Goal: Task Accomplishment & Management: Use online tool/utility

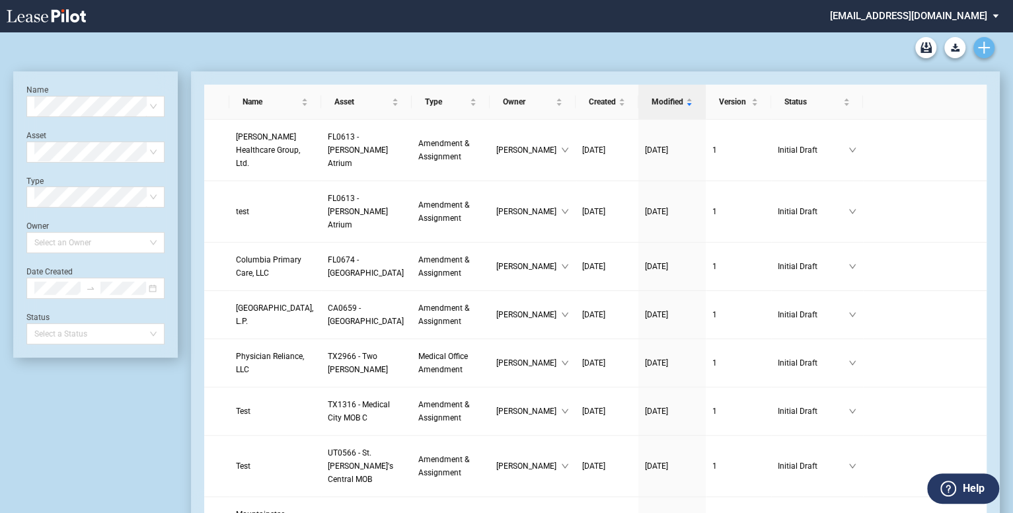
click at [987, 54] on link "Create new document" at bounding box center [983, 47] width 21 height 21
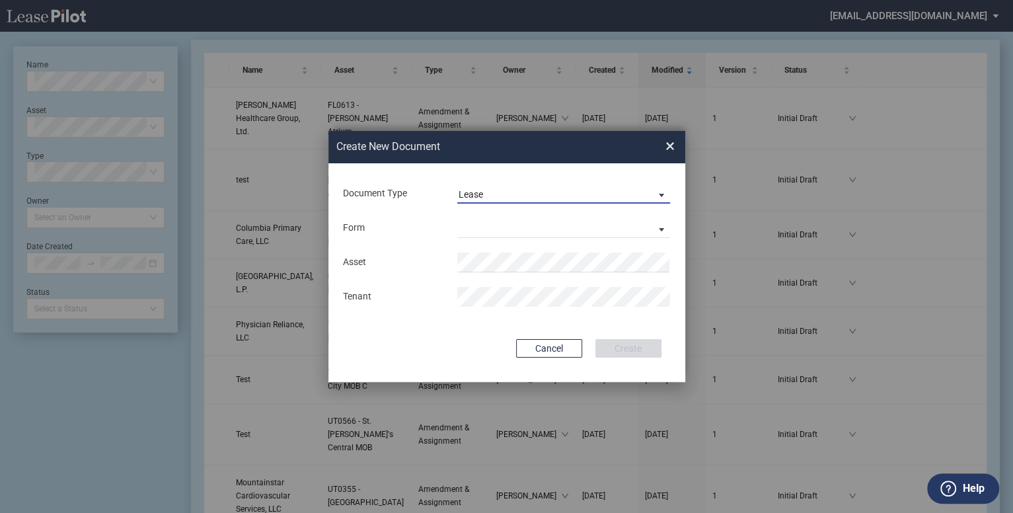
click at [529, 198] on span "Lease" at bounding box center [553, 194] width 190 height 13
click at [0, 0] on md-option "Amendment" at bounding box center [0, 0] width 0 height 0
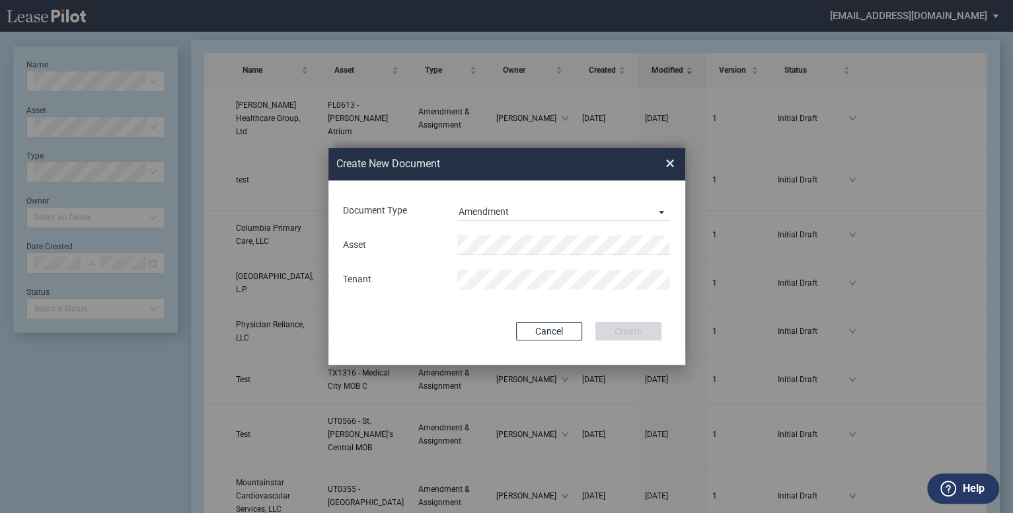
click at [522, 232] on div "Asset Tenant" at bounding box center [507, 262] width 330 height 69
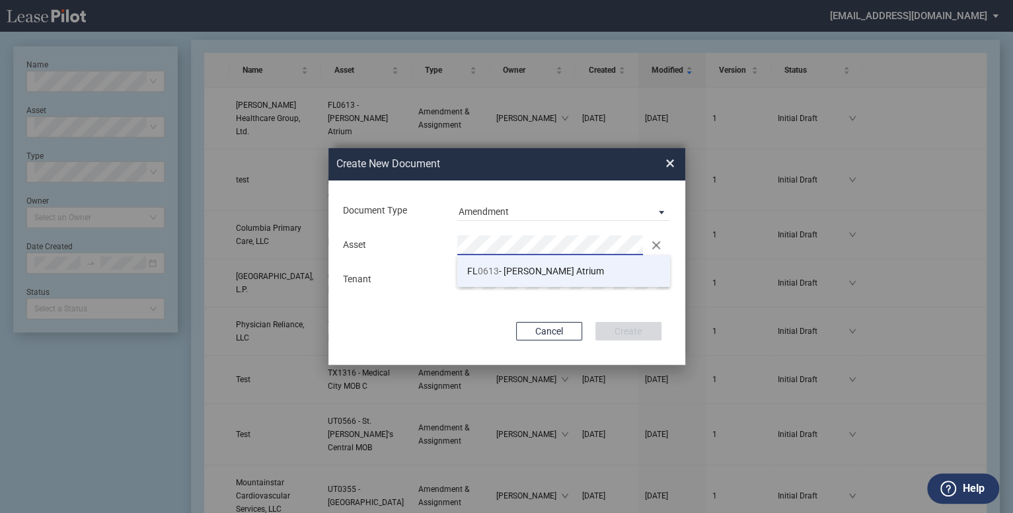
click at [519, 280] on li "FL 0613 - Kendall Atrium" at bounding box center [563, 271] width 213 height 32
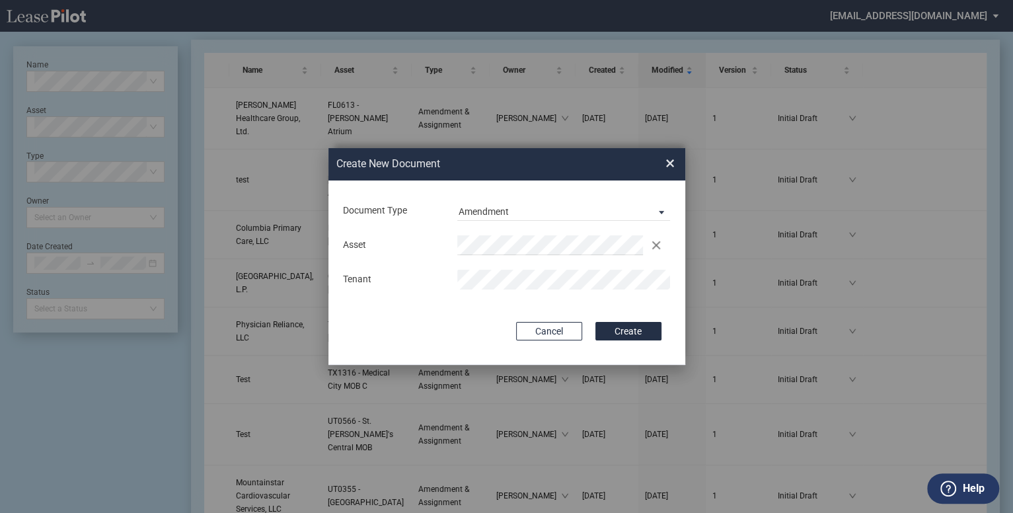
click at [640, 334] on button "Create" at bounding box center [628, 331] width 66 height 18
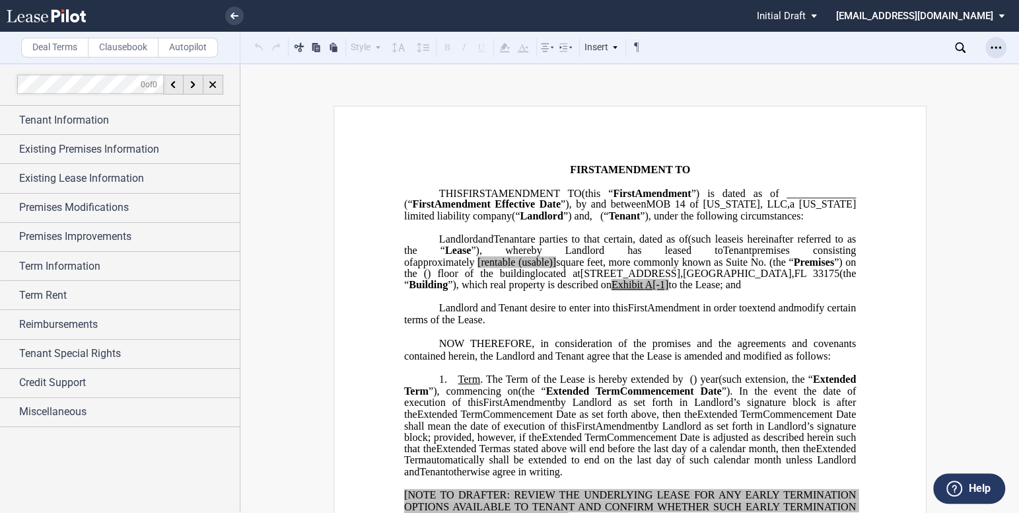
click at [1000, 45] on icon "Open Lease options menu" at bounding box center [996, 47] width 11 height 11
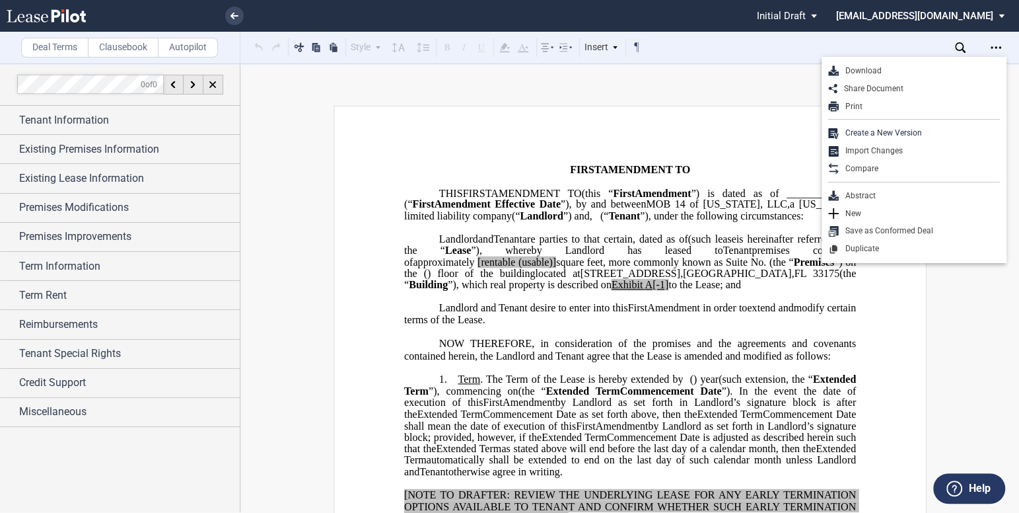
click at [927, 75] on div "Download" at bounding box center [919, 70] width 161 height 11
